Goal: Task Accomplishment & Management: Manage account settings

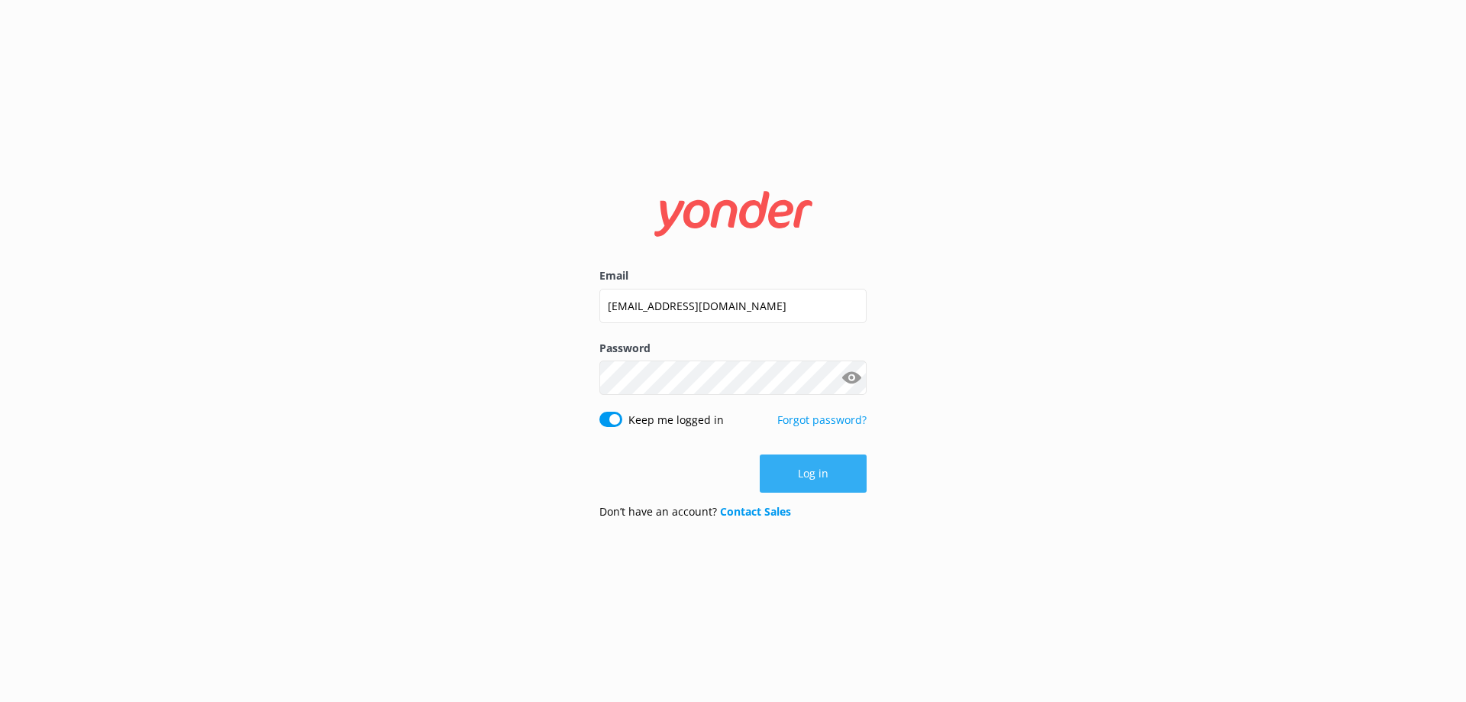
click at [836, 467] on button "Log in" at bounding box center [813, 473] width 107 height 38
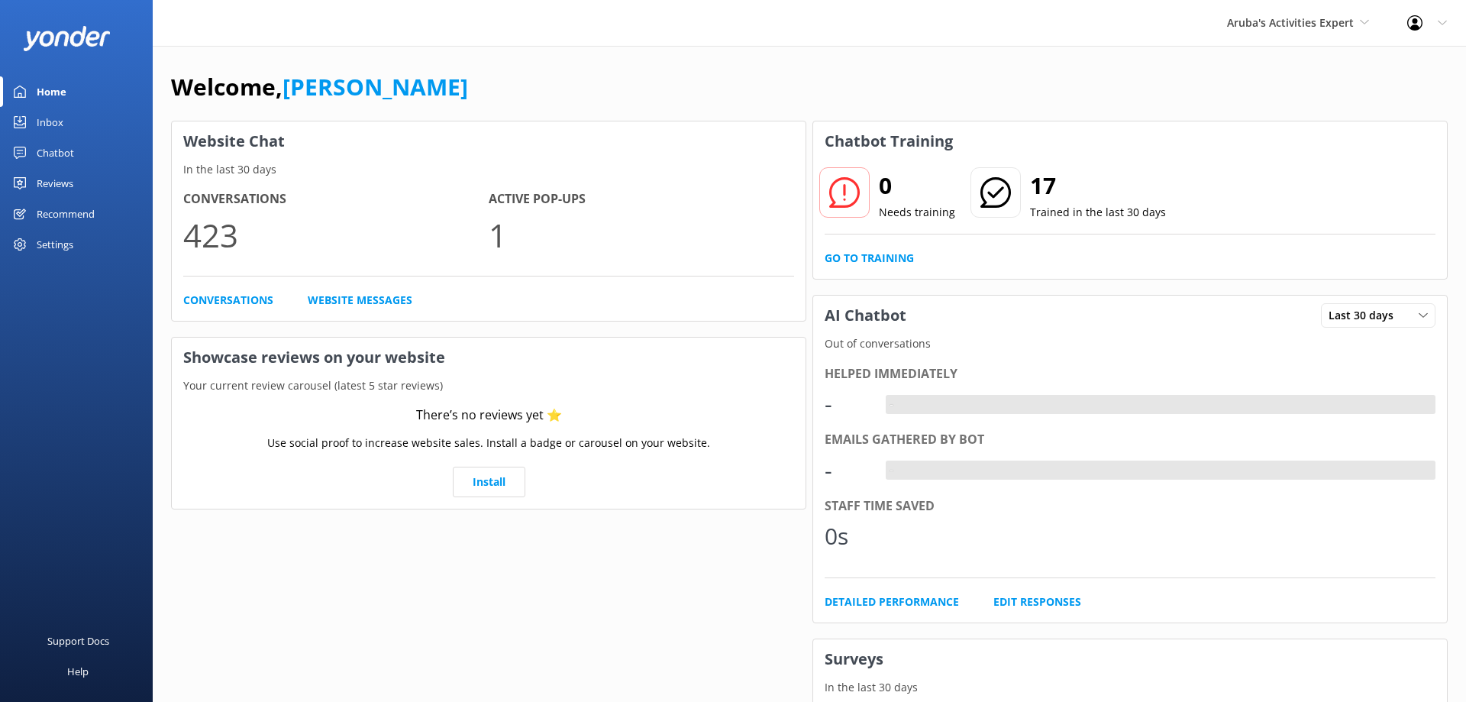
click at [1410, 29] on icon at bounding box center [1415, 22] width 15 height 15
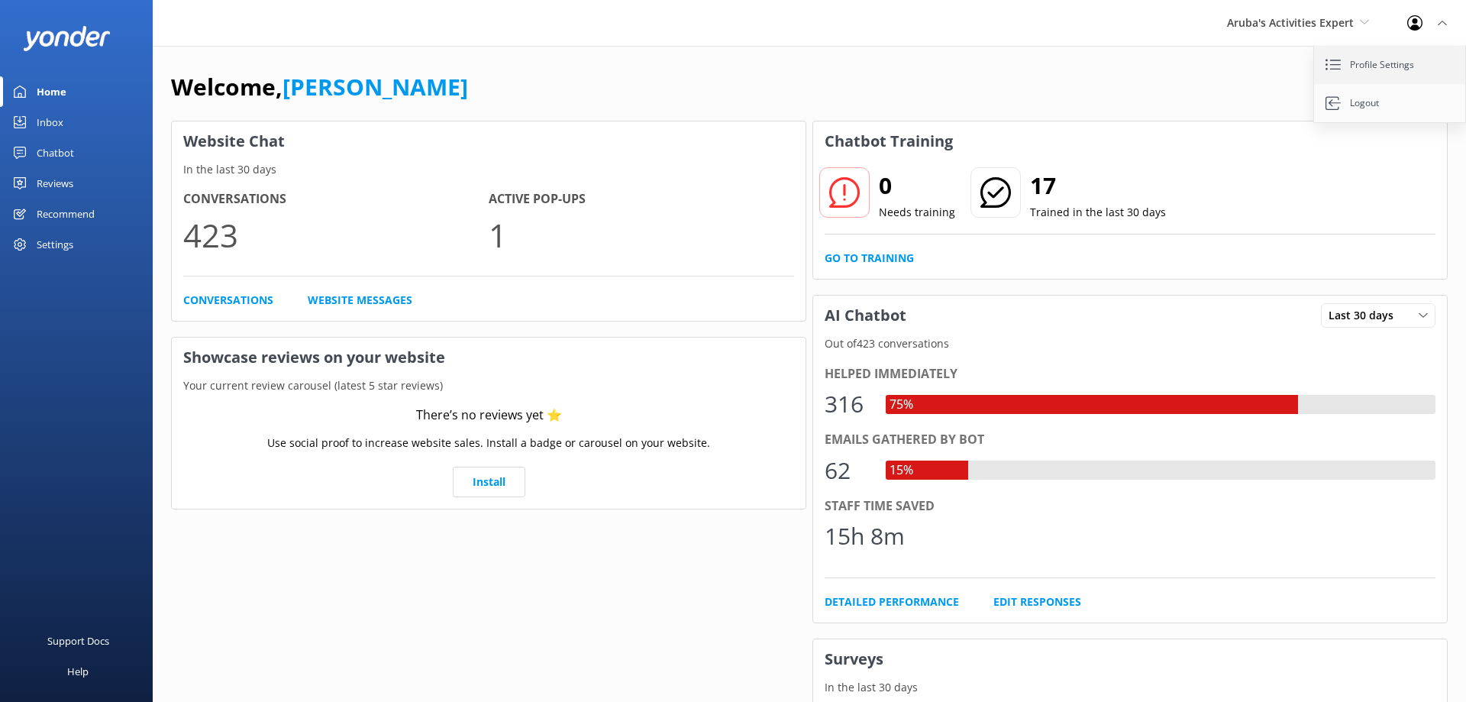
click at [1392, 56] on link "Profile Settings" at bounding box center [1390, 65] width 153 height 38
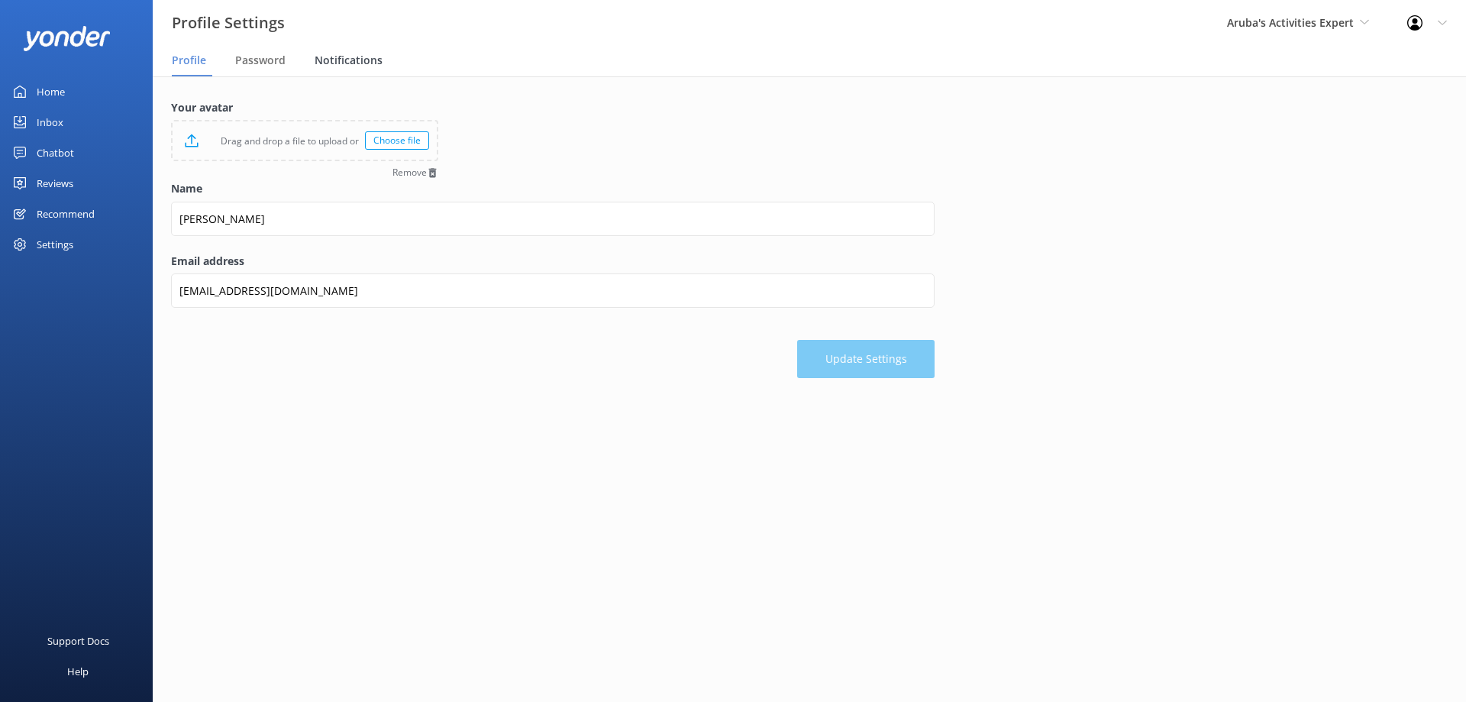
click at [332, 57] on span "Notifications" at bounding box center [349, 60] width 68 height 15
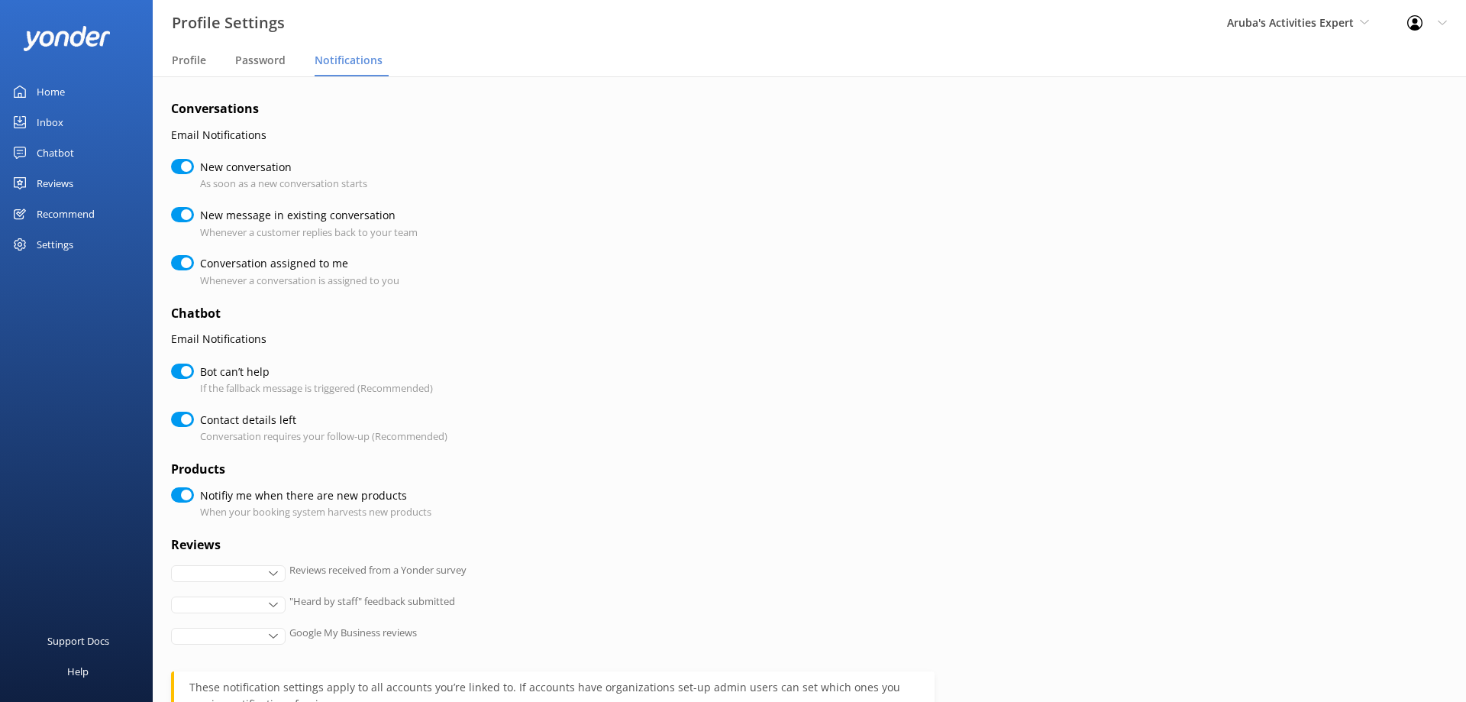
checkbox input "true"
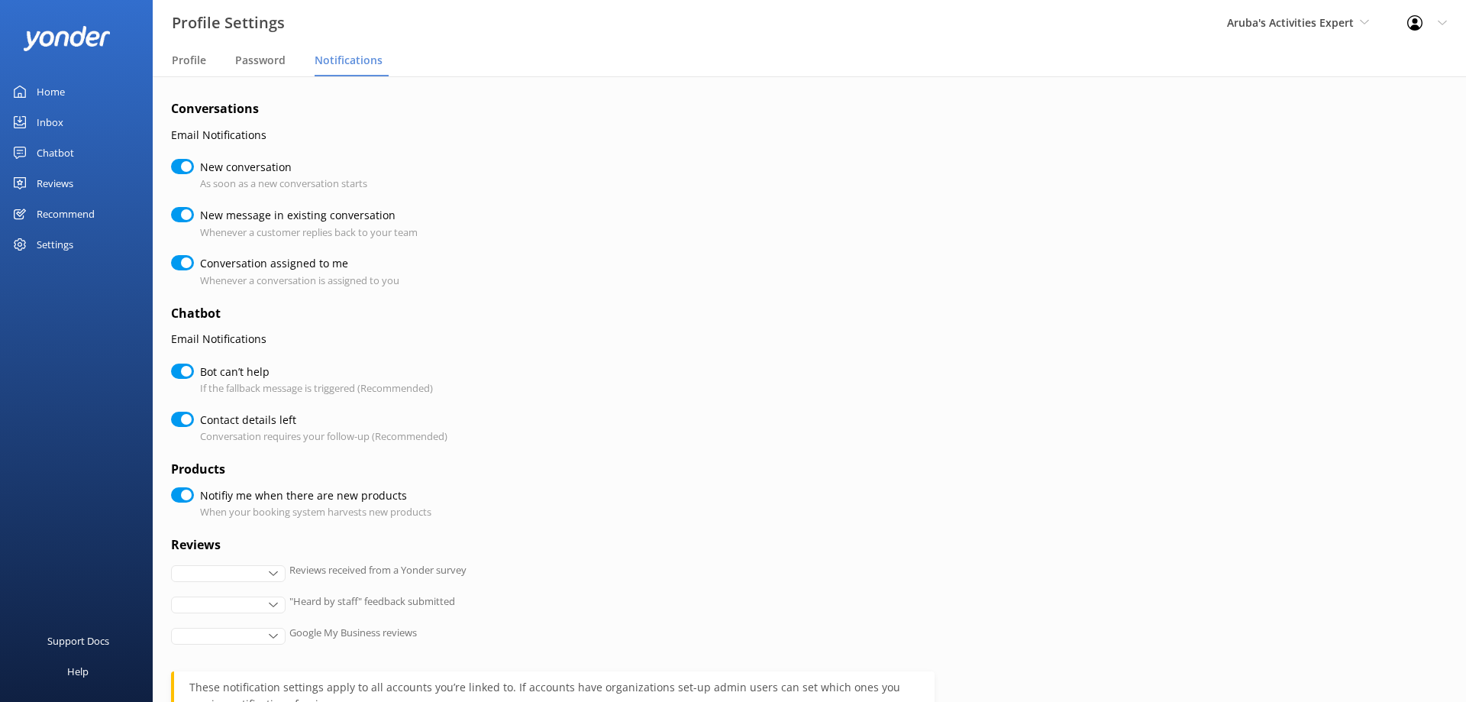
checkbox input "true"
click at [1340, 22] on span "Aruba's Activities Expert" at bounding box center [1290, 22] width 127 height 15
click at [53, 121] on div "Inbox" at bounding box center [50, 122] width 27 height 31
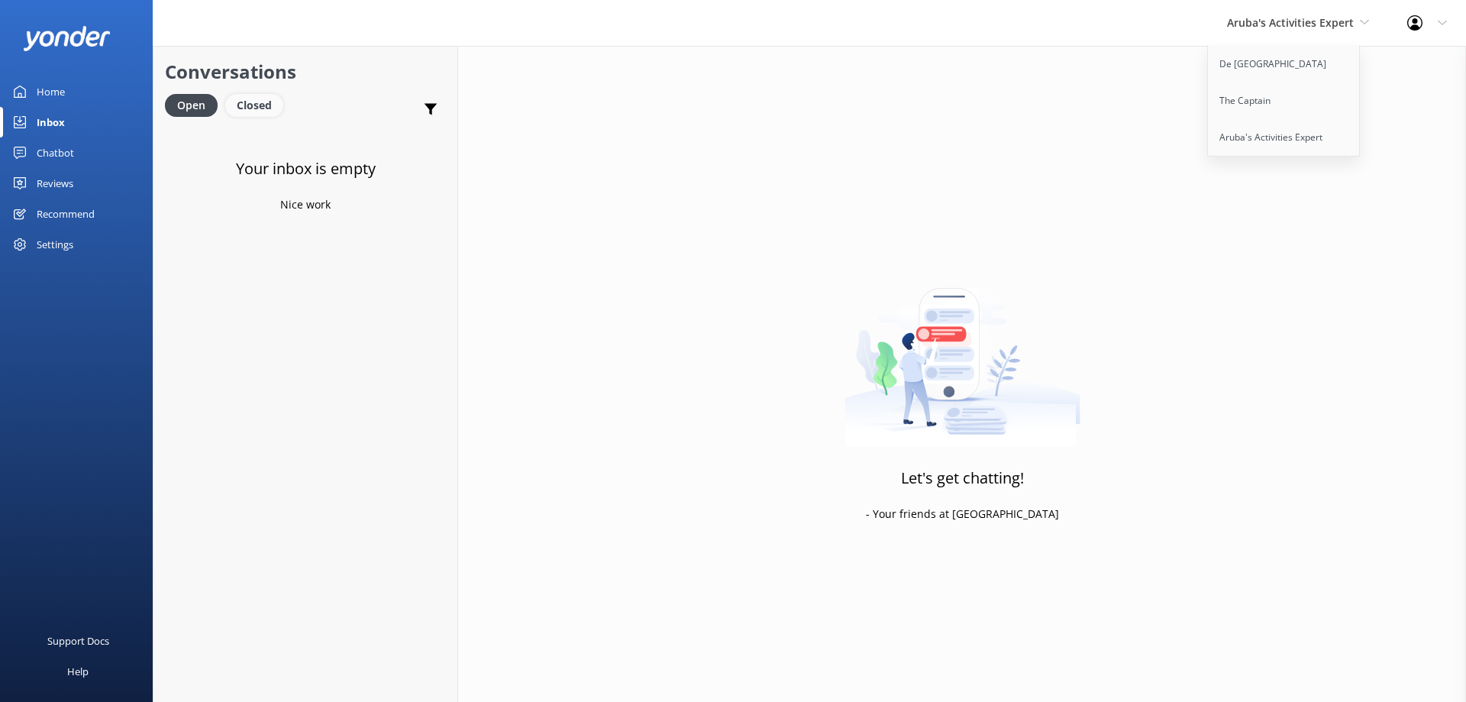
click at [251, 102] on div "Closed" at bounding box center [254, 105] width 58 height 23
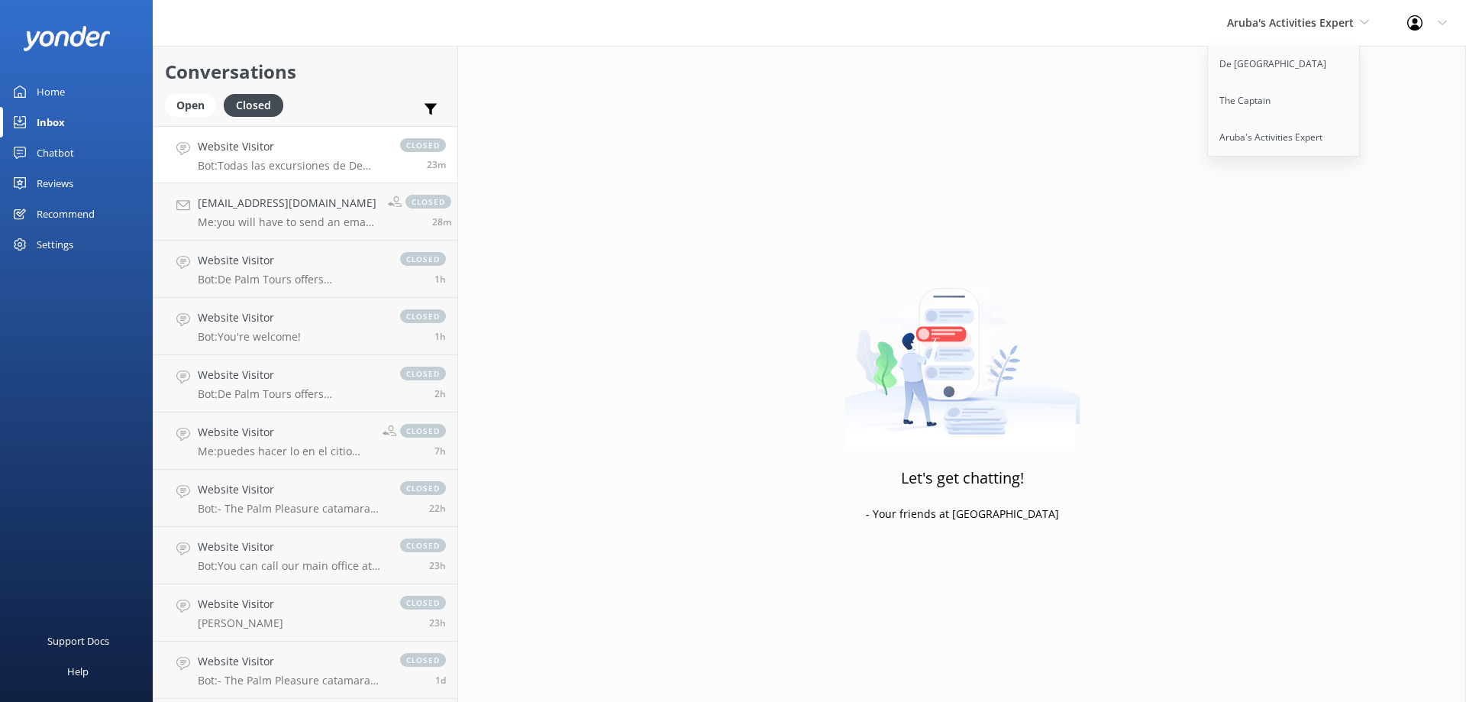
click at [260, 163] on p "Bot: Todas las excursiones de De Palm Tours se pueden reservar a través de nues…" at bounding box center [291, 166] width 187 height 14
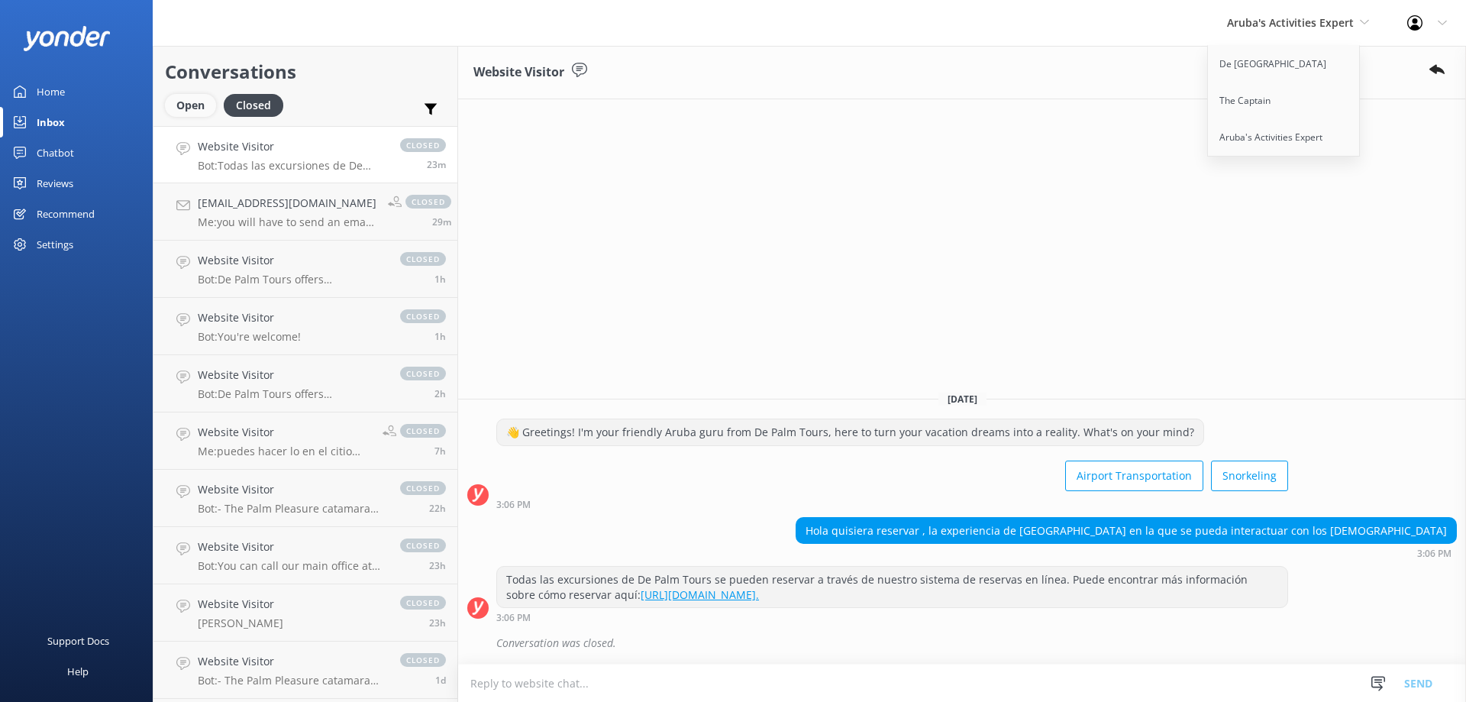
click at [196, 110] on div "Open" at bounding box center [190, 105] width 51 height 23
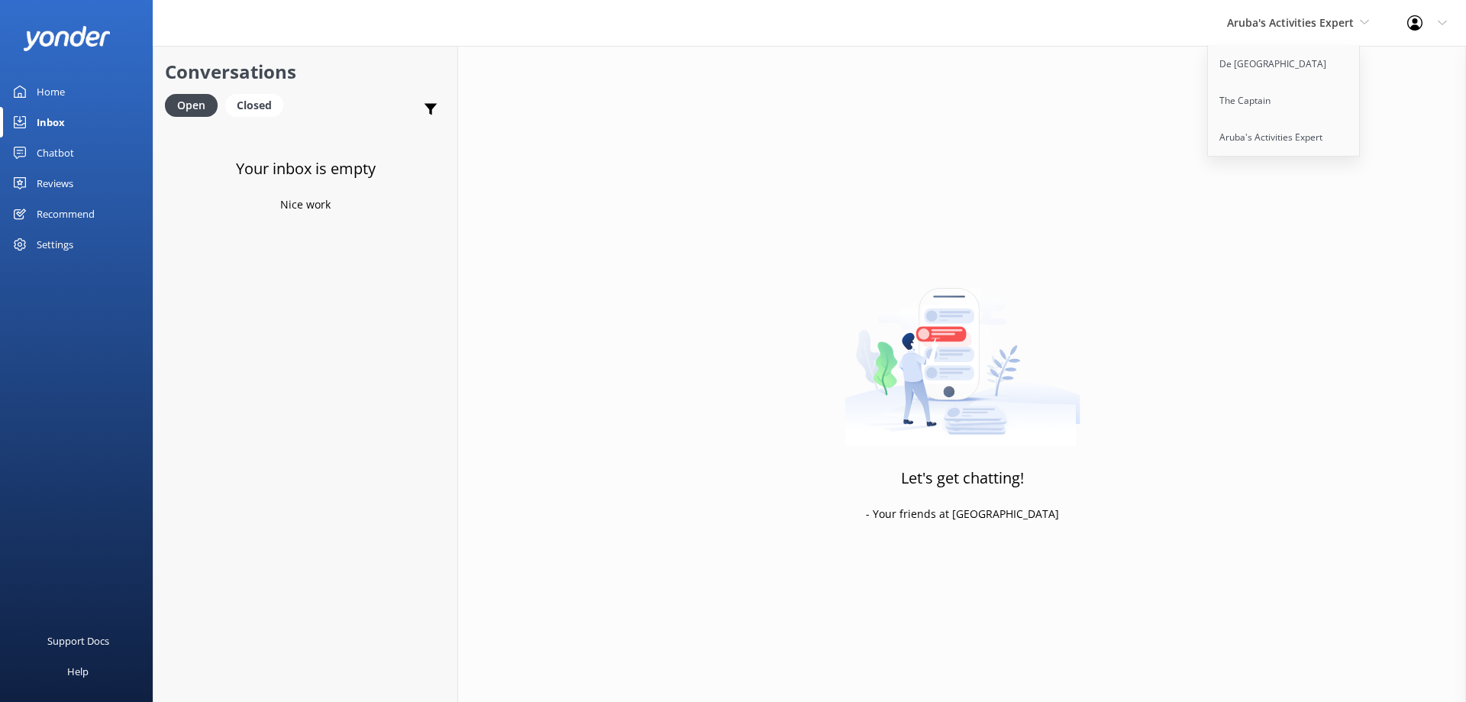
click at [55, 157] on div "Chatbot" at bounding box center [55, 152] width 37 height 31
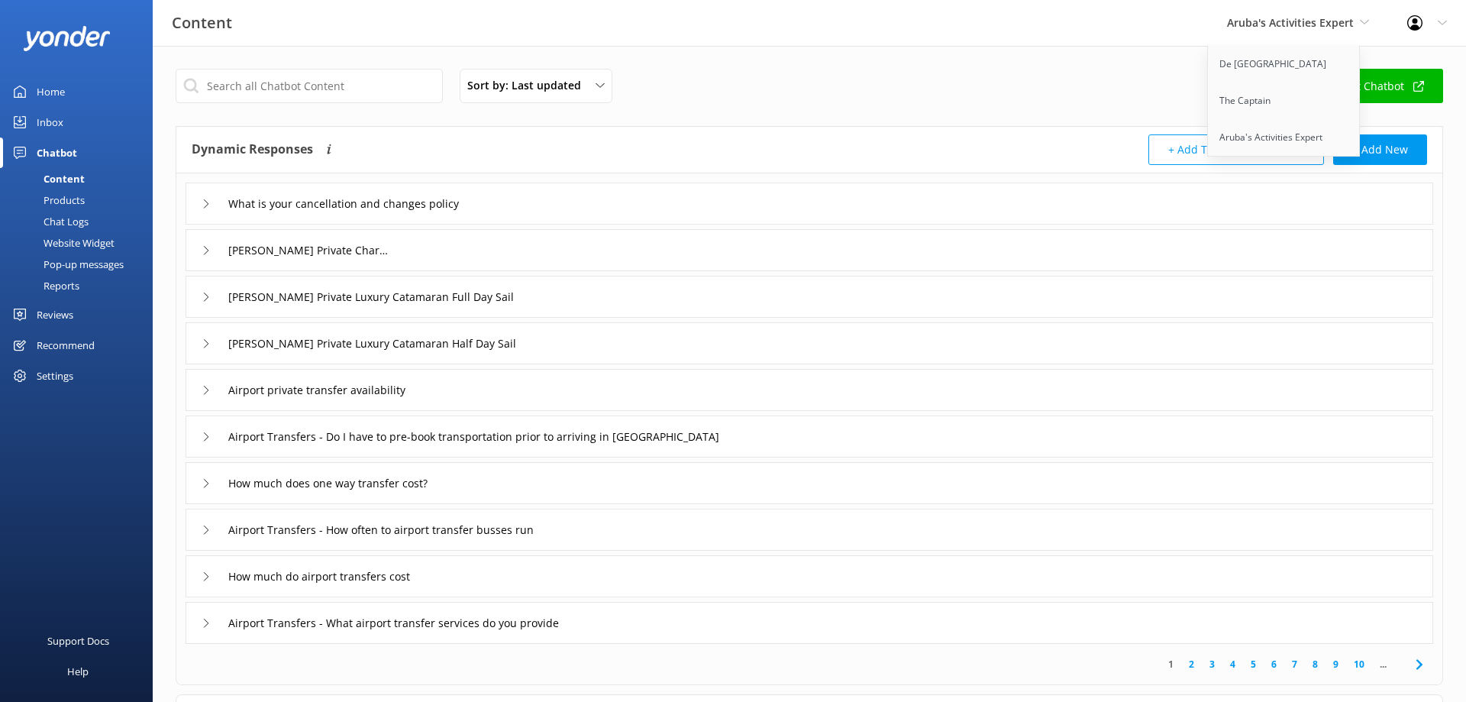
click at [67, 224] on div "Chat Logs" at bounding box center [48, 221] width 79 height 21
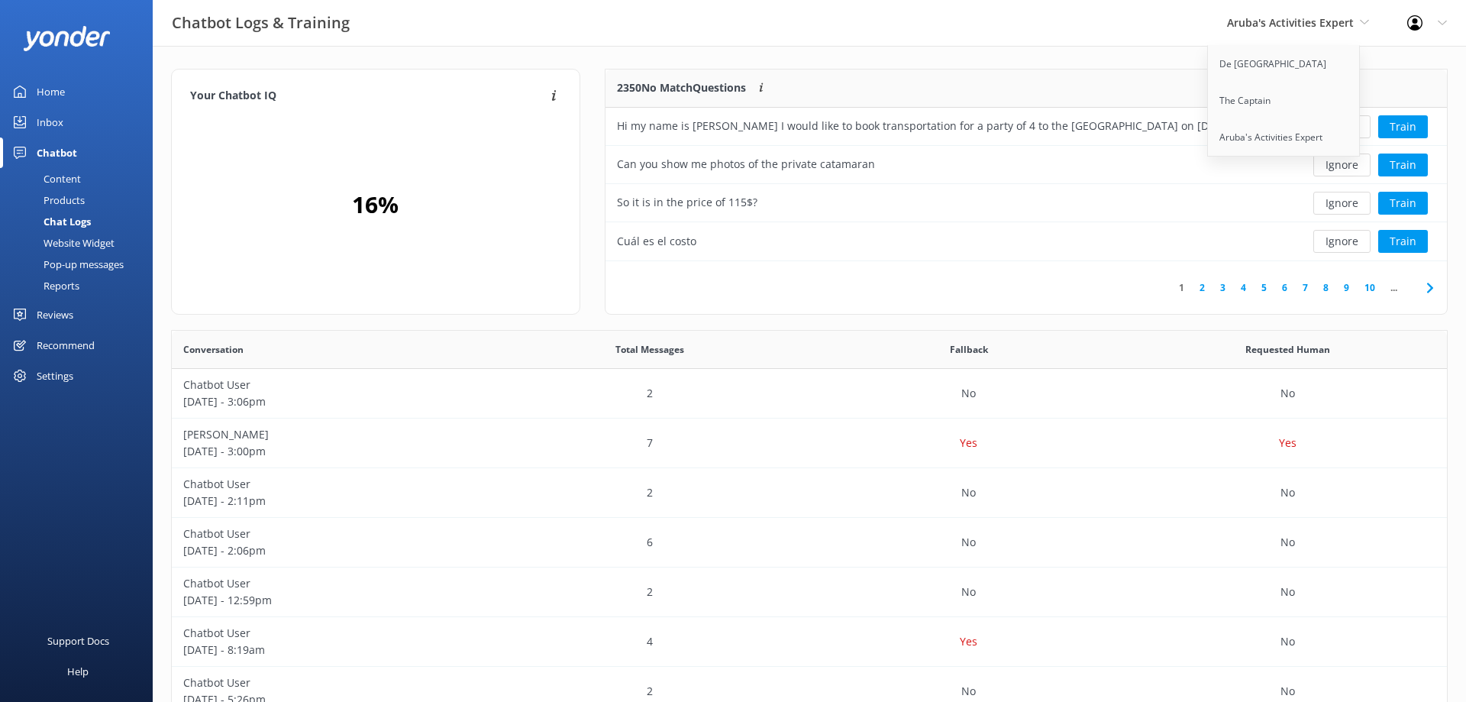
scroll to position [192, 842]
click at [52, 128] on div "Inbox" at bounding box center [50, 122] width 27 height 31
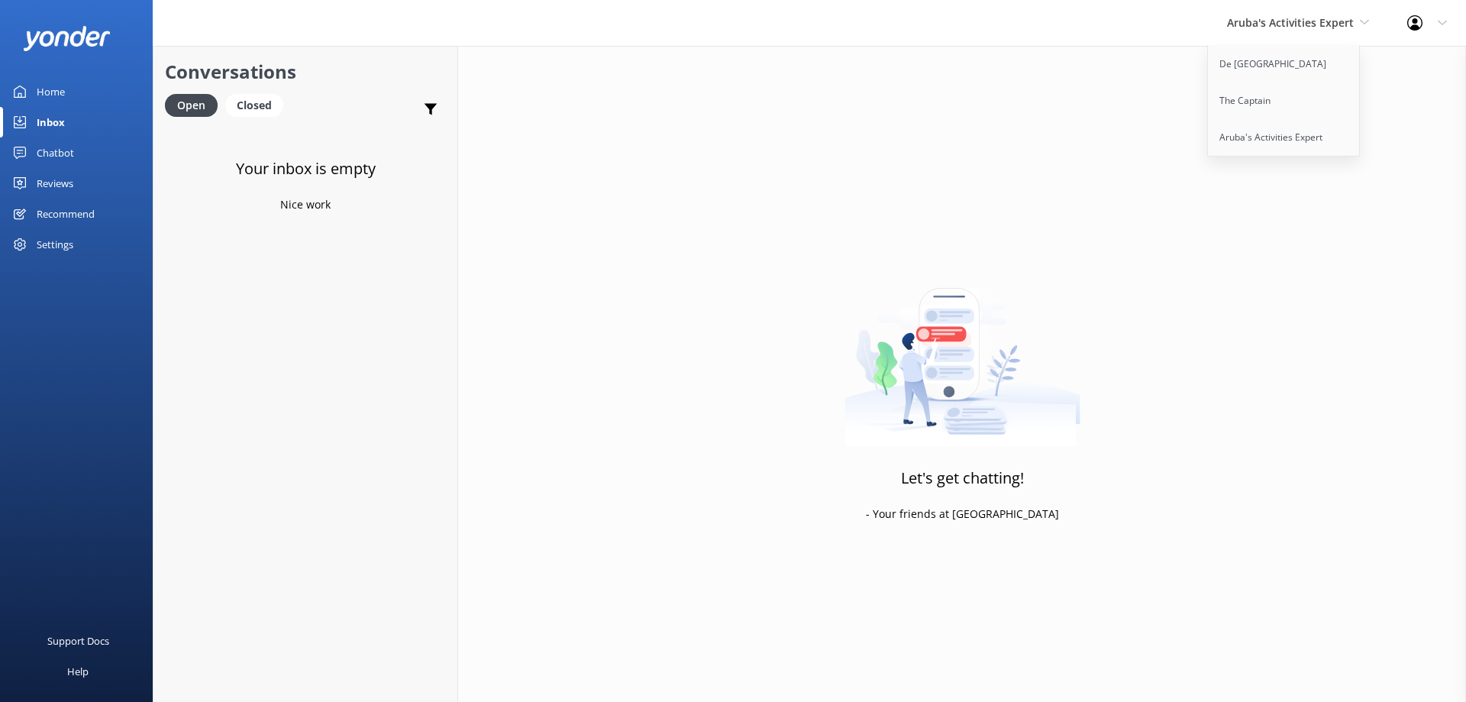
click at [1407, 20] on div "Profile Settings Logout" at bounding box center [1427, 23] width 78 height 46
click at [1411, 23] on icon at bounding box center [1415, 22] width 15 height 15
click at [1413, 18] on icon at bounding box center [1415, 22] width 15 height 15
click at [1395, 65] on link "Profile Settings" at bounding box center [1390, 65] width 153 height 38
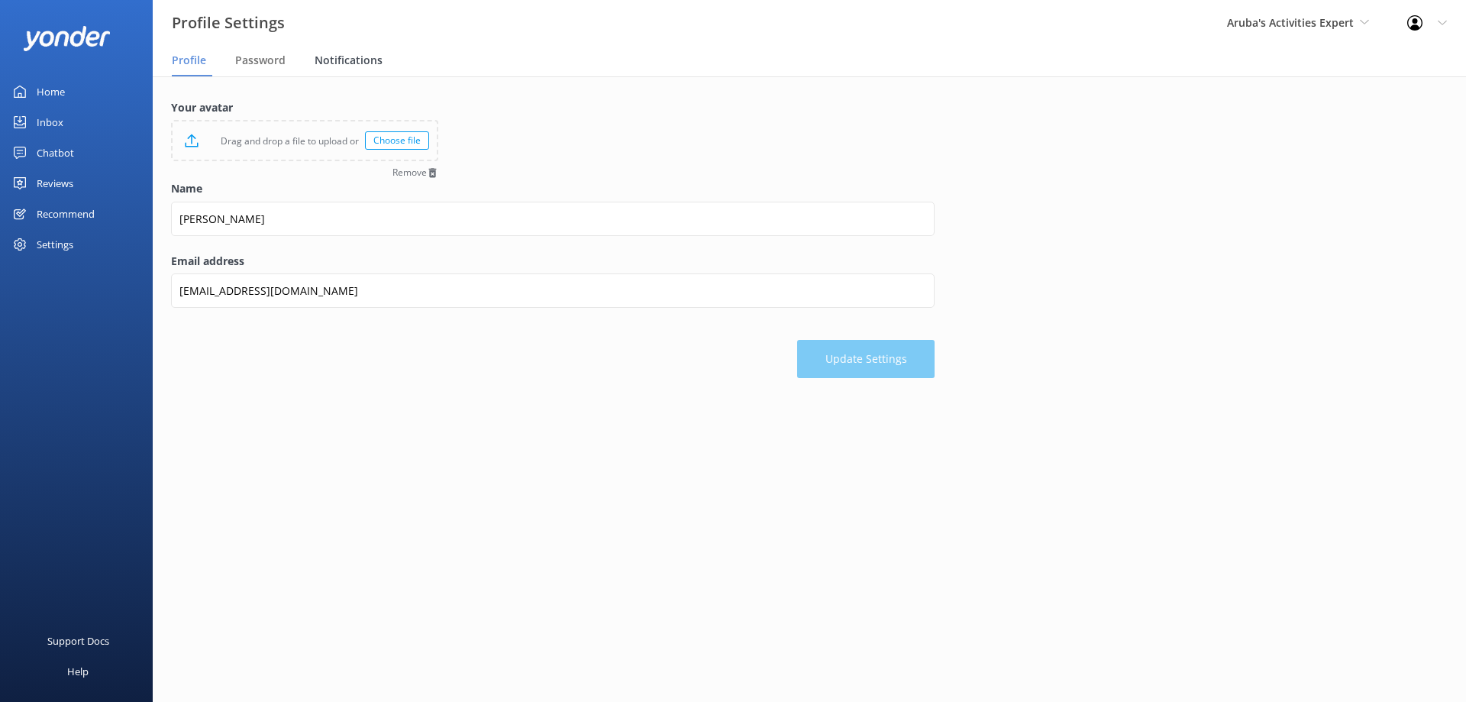
click at [339, 60] on span "Notifications" at bounding box center [349, 60] width 68 height 15
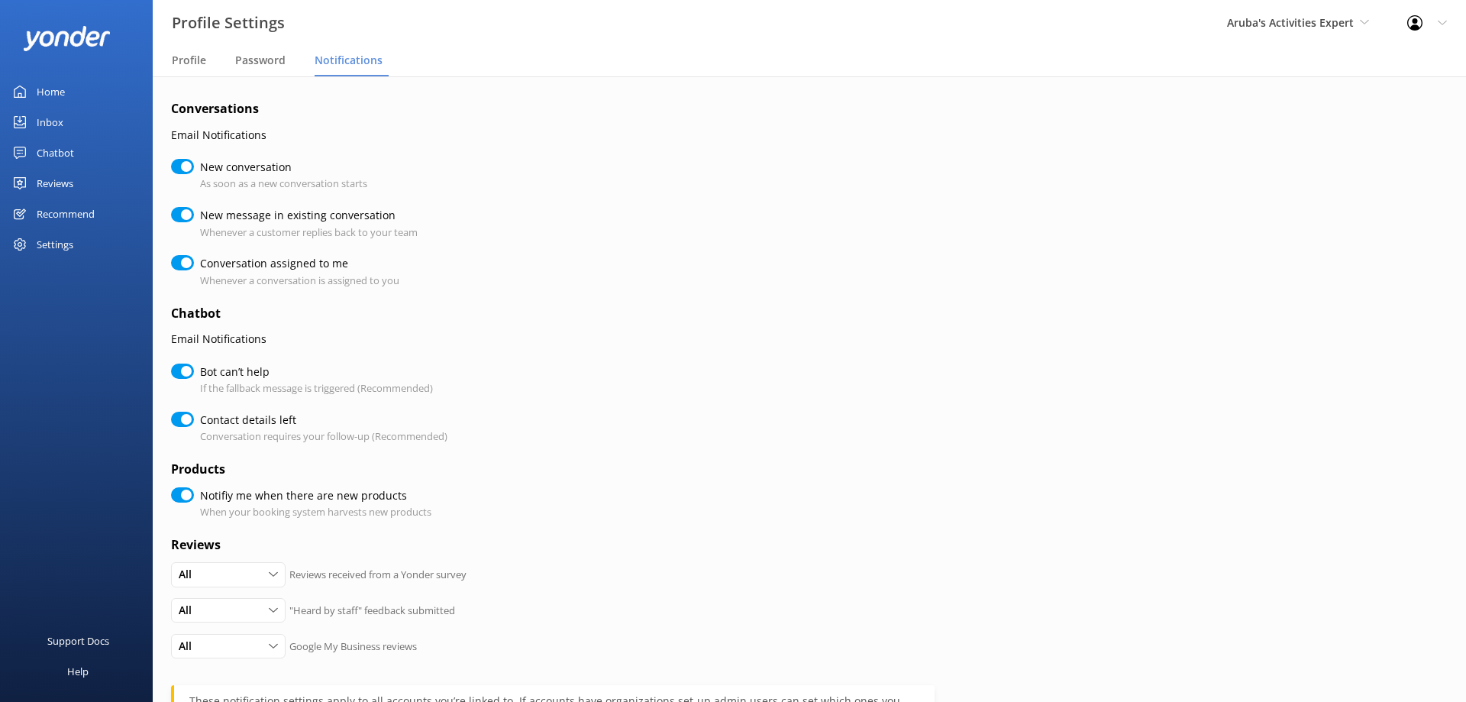
checkbox input "true"
click at [38, 245] on div "Settings" at bounding box center [55, 244] width 37 height 31
checkbox input "true"
